Goal: Find contact information: Find contact information

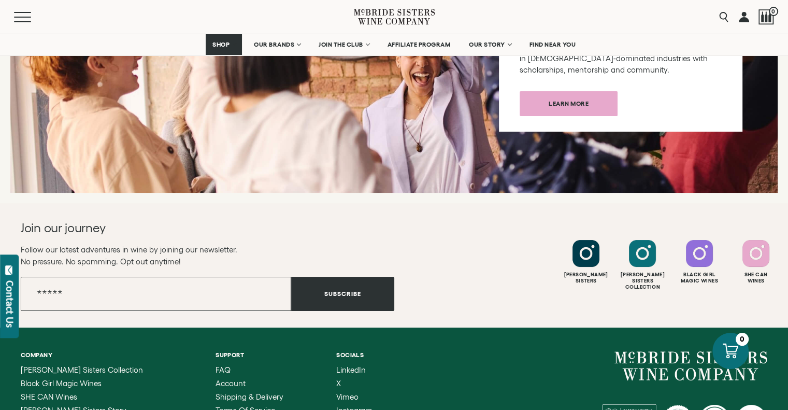
scroll to position [4197, 0]
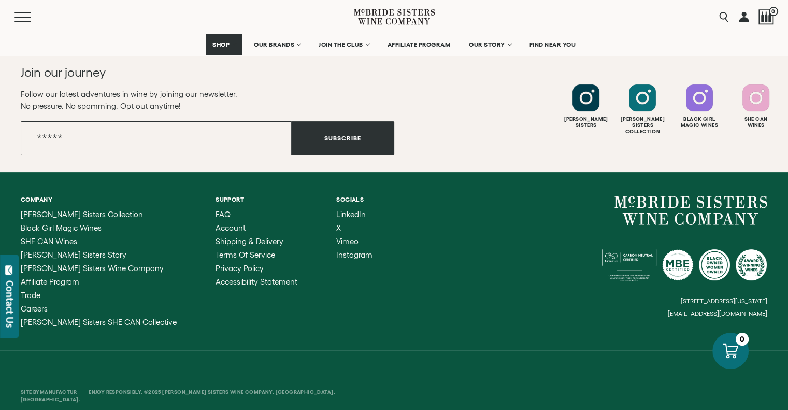
drag, startPoint x: 581, startPoint y: 285, endPoint x: 646, endPoint y: 285, distance: 64.2
click at [646, 285] on div "6114 La Salle Avenue, #280, Oakland, California, US 94611 hello@mcbridesisters.…" at bounding box center [581, 256] width 374 height 121
